Goal: Communication & Community: Connect with others

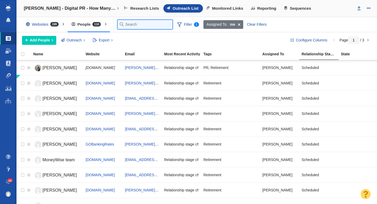
click at [130, 24] on input "text" at bounding box center [145, 24] width 55 height 9
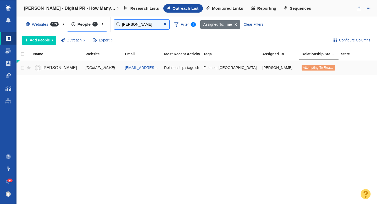
type input "bailey"
click at [57, 68] on span "[PERSON_NAME]" at bounding box center [59, 68] width 35 height 4
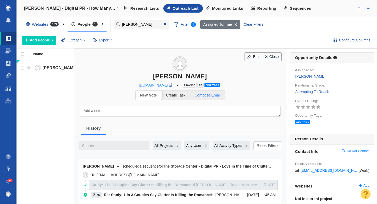
click at [209, 96] on span "Compose Email" at bounding box center [208, 95] width 26 height 4
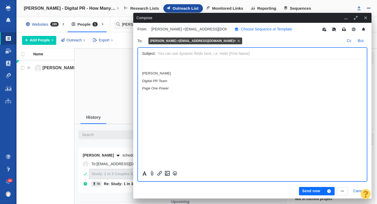
click at [261, 30] on p "Choose Sequence or Template" at bounding box center [266, 29] width 51 height 6
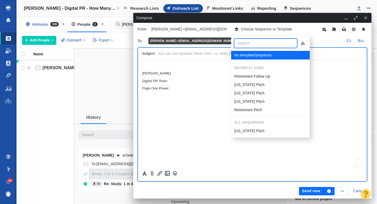
click at [250, 76] on p "Retirement Follow Up" at bounding box center [253, 77] width 36 height 6
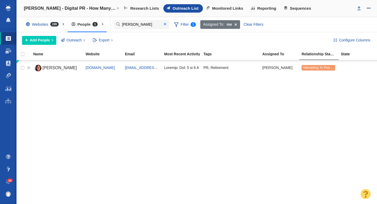
click at [165, 24] on span at bounding box center [165, 24] width 2 height 4
click at [129, 25] on input "kathryn" at bounding box center [141, 24] width 55 height 9
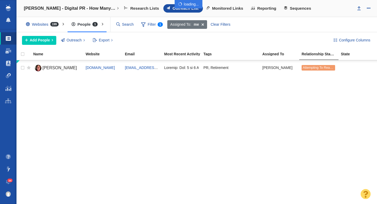
click at [127, 26] on div at bounding box center [188, 102] width 377 height 204
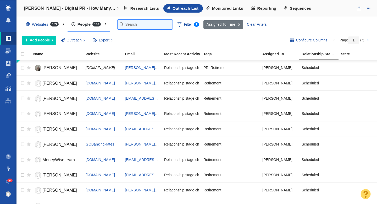
click at [131, 24] on input "kathryn" at bounding box center [145, 24] width 55 height 9
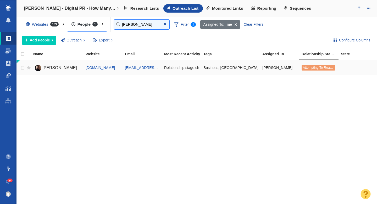
type input "adam"
click at [59, 68] on span "Adam Hardy" at bounding box center [59, 68] width 35 height 4
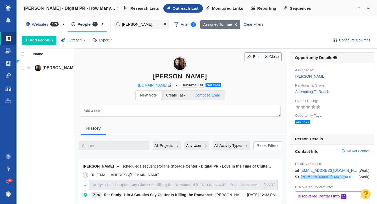
click at [209, 94] on span "Compose Email" at bounding box center [208, 95] width 26 height 4
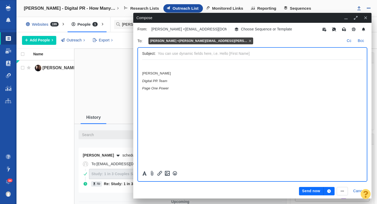
click at [255, 42] on div at bounding box center [299, 41] width 89 height 6
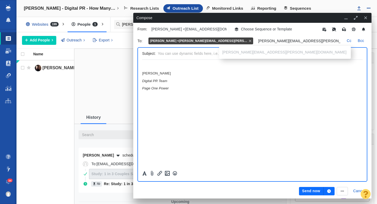
type input "adam.hardy@money.com"
click at [193, 53] on input "text" at bounding box center [259, 54] width 203 height 8
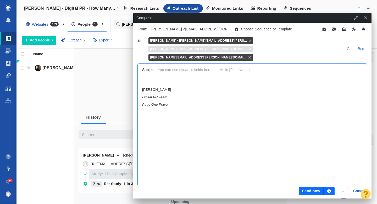
click at [251, 48] on icon at bounding box center [250, 49] width 2 height 2
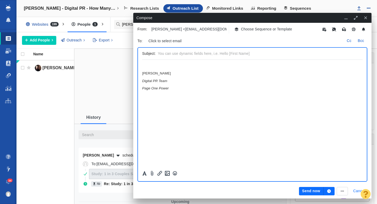
click at [358, 190] on button "Cancel" at bounding box center [359, 191] width 18 height 8
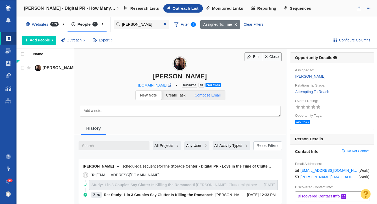
click at [216, 94] on span "Compose Email" at bounding box center [208, 95] width 26 height 4
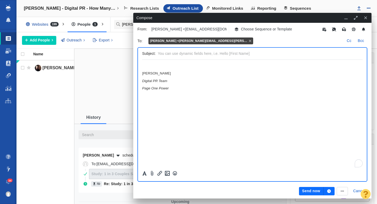
click at [255, 43] on div at bounding box center [299, 41] width 89 height 6
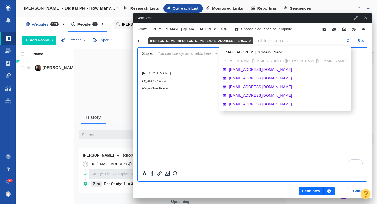
click at [241, 60] on ul "HardyJournalism@gmail.com adam.hardy@money.com info@money.com editor@money.com …" at bounding box center [285, 78] width 132 height 65
click at [255, 38] on input "text" at bounding box center [299, 41] width 89 height 6
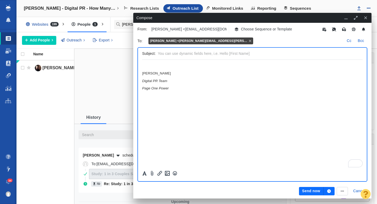
click at [255, 40] on div at bounding box center [299, 41] width 89 height 6
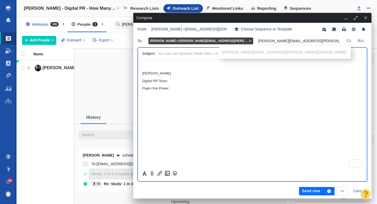
type input "adam.hardy@money.com"
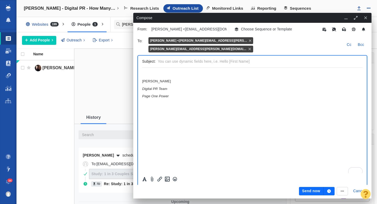
click at [196, 58] on input "text" at bounding box center [259, 62] width 203 height 8
click at [269, 30] on p "Choose Sequence or Template" at bounding box center [266, 29] width 51 height 6
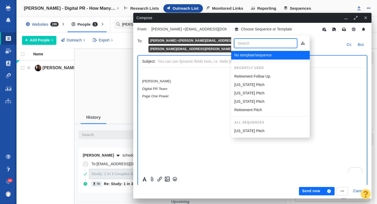
click at [254, 74] on p "Retirement Follow Up" at bounding box center [253, 77] width 36 height 6
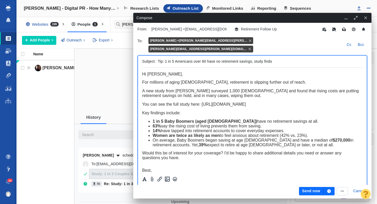
click at [331, 190] on icon "button" at bounding box center [329, 191] width 5 height 4
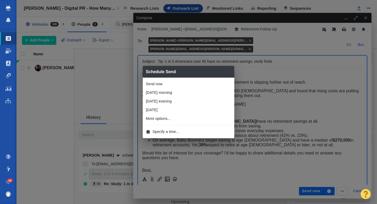
click at [174, 132] on span "Specify a time..." at bounding box center [166, 132] width 27 height 6
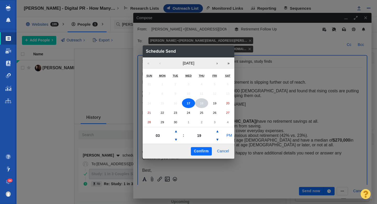
click at [201, 103] on abbr "18" at bounding box center [201, 102] width 3 height 3
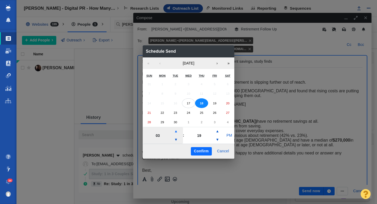
click at [175, 133] on button "▲" at bounding box center [176, 131] width 6 height 8
type input "07"
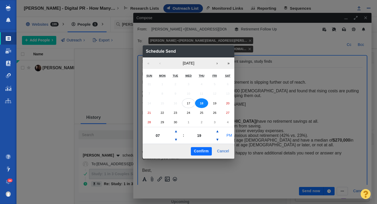
click at [230, 135] on button "PM" at bounding box center [230, 135] width 10 height 8
click at [204, 150] on button "Confirm" at bounding box center [201, 151] width 21 height 8
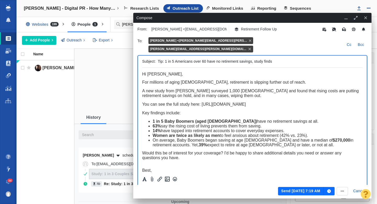
click at [305, 192] on button "Send Sep 18, 7:19 AM" at bounding box center [301, 191] width 46 height 8
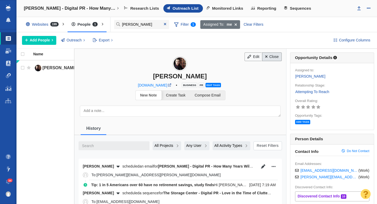
click at [269, 60] on link "Close" at bounding box center [272, 56] width 20 height 9
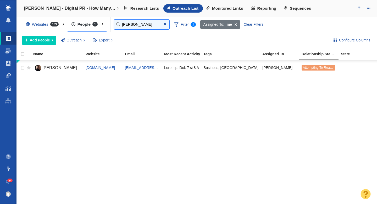
click at [137, 26] on input "adam" at bounding box center [141, 24] width 55 height 9
type input "lynn"
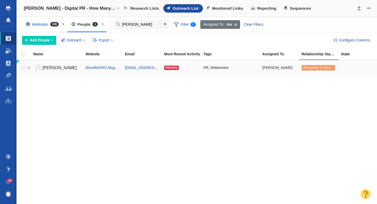
click at [70, 66] on span "Lynn Varacalli Cavanaugh" at bounding box center [59, 68] width 35 height 4
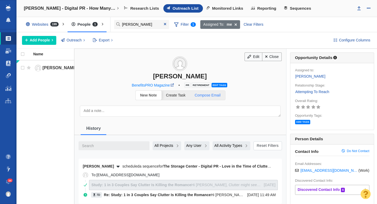
click at [212, 98] on link "Compose Email" at bounding box center [207, 95] width 35 height 9
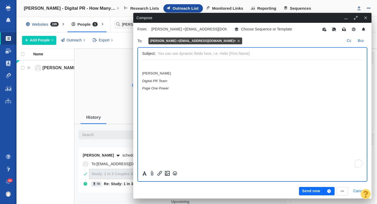
click at [355, 190] on button "Cancel" at bounding box center [359, 191] width 18 height 8
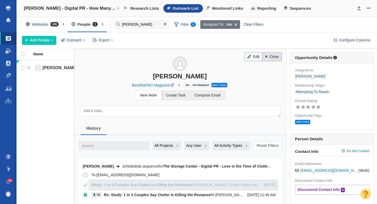
click at [274, 57] on link "Close" at bounding box center [272, 56] width 20 height 9
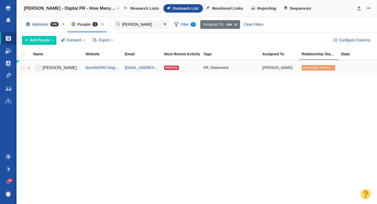
click at [24, 68] on td at bounding box center [27, 67] width 7 height 15
checkbox input "true"
click at [22, 68] on input "checkbox" at bounding box center [22, 68] width 8 height 12
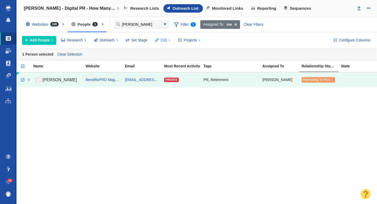
click at [165, 44] on button "Edit" at bounding box center [162, 40] width 21 height 9
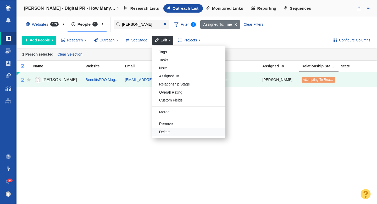
click at [167, 132] on div "Delete" at bounding box center [188, 132] width 73 height 8
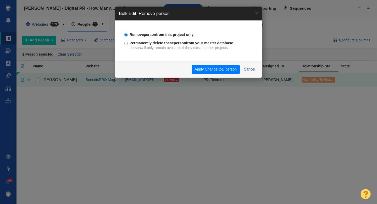
click at [126, 44] on input "Permanently delete these person from your master database person will only rema…" at bounding box center [125, 43] width 3 height 3
radio input "true"
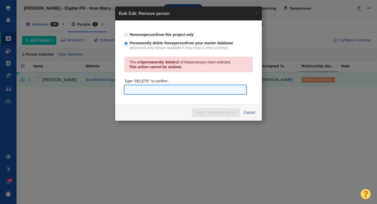
click at [181, 90] on input "text" at bounding box center [185, 89] width 122 height 9
type input "DELETE"
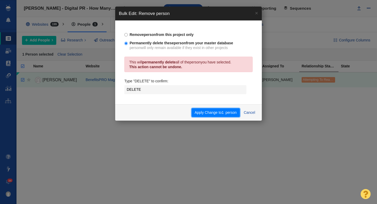
click at [204, 113] on button "Apply Change to 1 person" at bounding box center [216, 112] width 48 height 9
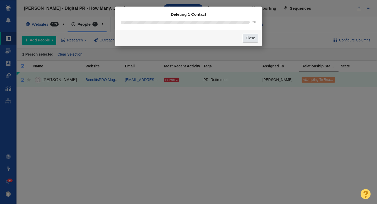
click at [251, 37] on button "Close" at bounding box center [250, 38] width 15 height 9
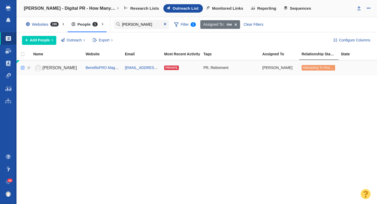
checkbox input "true"
click at [24, 67] on input "checkbox" at bounding box center [22, 68] width 8 height 12
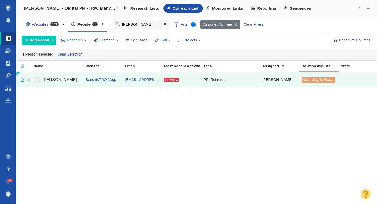
click at [163, 40] on span "Edit" at bounding box center [164, 40] width 6 height 6
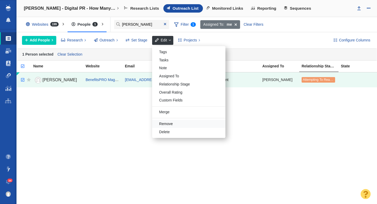
click at [167, 125] on div "Remove" at bounding box center [188, 124] width 73 height 8
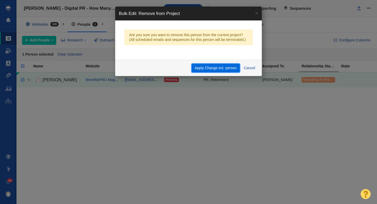
click at [211, 68] on button "Apply Change to 1 person" at bounding box center [216, 68] width 48 height 9
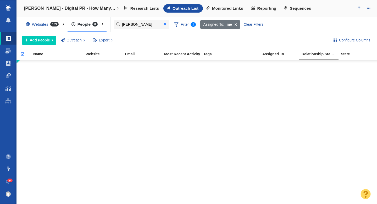
click at [164, 24] on span at bounding box center [165, 24] width 2 height 4
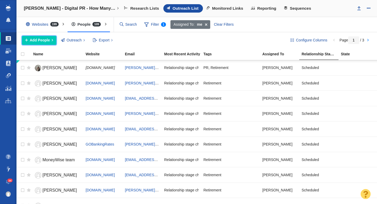
click at [40, 40] on span "Add People" at bounding box center [40, 40] width 20 height 6
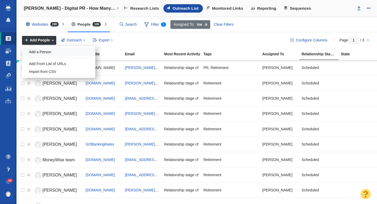
click at [42, 51] on div "Add a Person" at bounding box center [58, 52] width 73 height 8
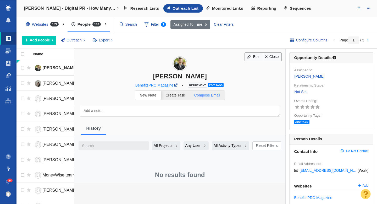
click at [209, 95] on span "Compose Email" at bounding box center [207, 95] width 26 height 4
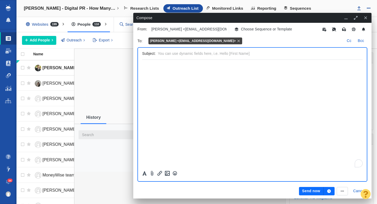
click at [249, 31] on p "Choose Sequence or Template" at bounding box center [266, 29] width 51 height 6
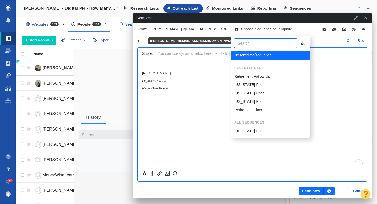
click at [247, 75] on p "Retirement Follow Up" at bounding box center [253, 77] width 36 height 6
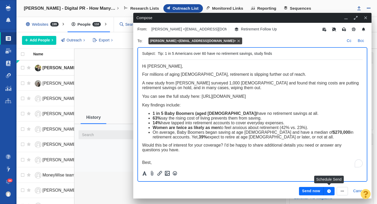
click at [331, 191] on icon "button" at bounding box center [330, 191] width 4 height 4
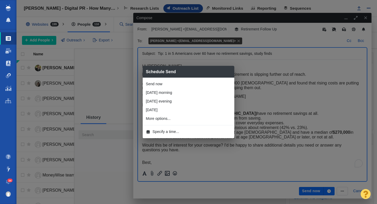
click at [203, 130] on li "Specify a time..." at bounding box center [189, 131] width 92 height 9
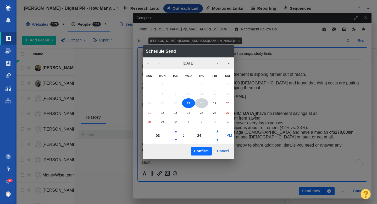
click at [199, 98] on button "18" at bounding box center [201, 103] width 13 height 10
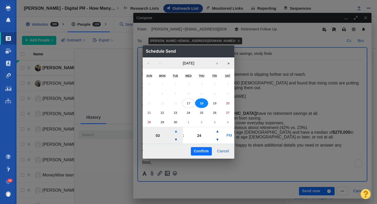
click at [175, 131] on button "▲" at bounding box center [176, 131] width 6 height 8
type input "06"
click at [228, 138] on button "PM" at bounding box center [230, 135] width 10 height 8
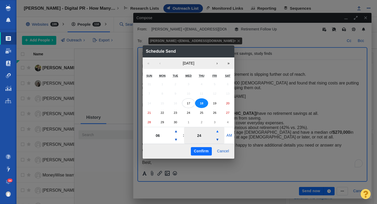
click at [219, 132] on button "▲" at bounding box center [217, 131] width 6 height 8
type input "44"
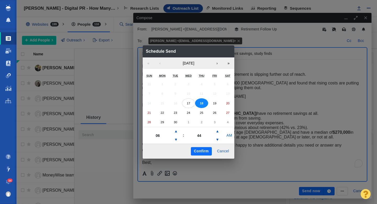
click at [201, 151] on button "Confirm" at bounding box center [201, 151] width 21 height 8
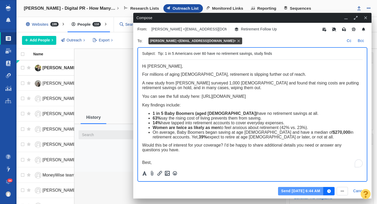
click at [297, 190] on button "Send Sep 18, 6:44 AM" at bounding box center [301, 191] width 46 height 8
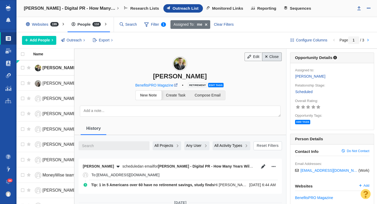
click at [272, 57] on link "Close" at bounding box center [272, 56] width 20 height 9
